Goal: Transaction & Acquisition: Subscribe to service/newsletter

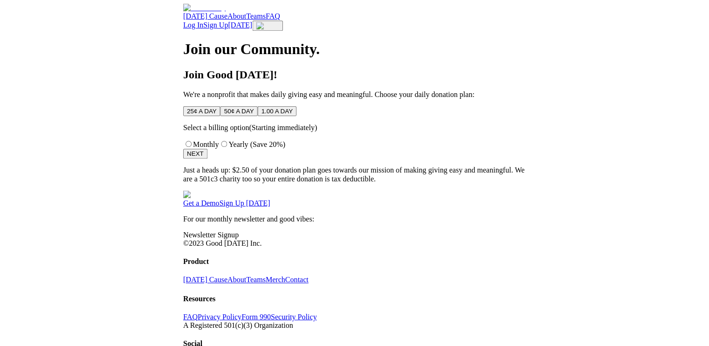
scroll to position [186, 0]
